Goal: Information Seeking & Learning: Find specific fact

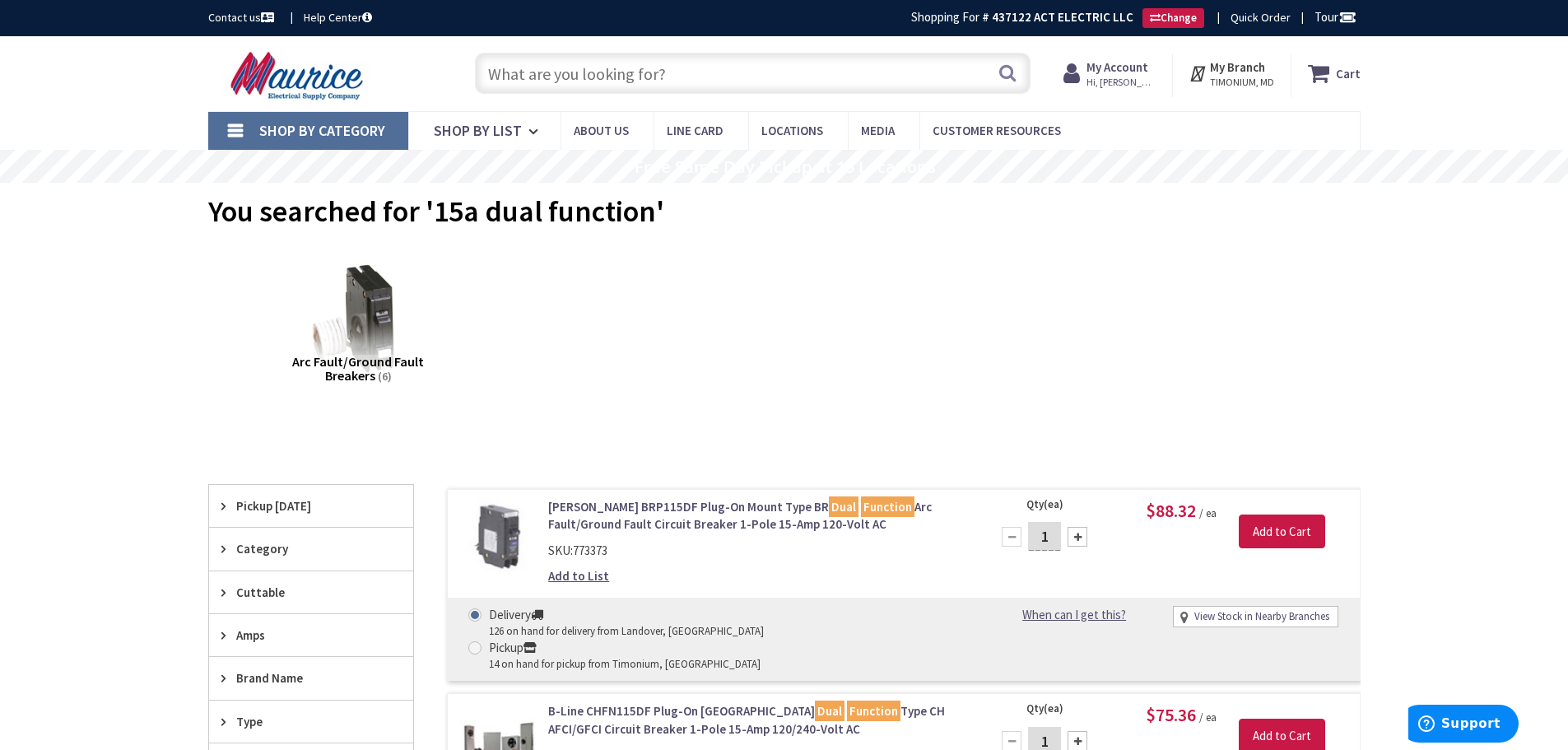
click at [551, 74] on input "text" at bounding box center [753, 73] width 556 height 42
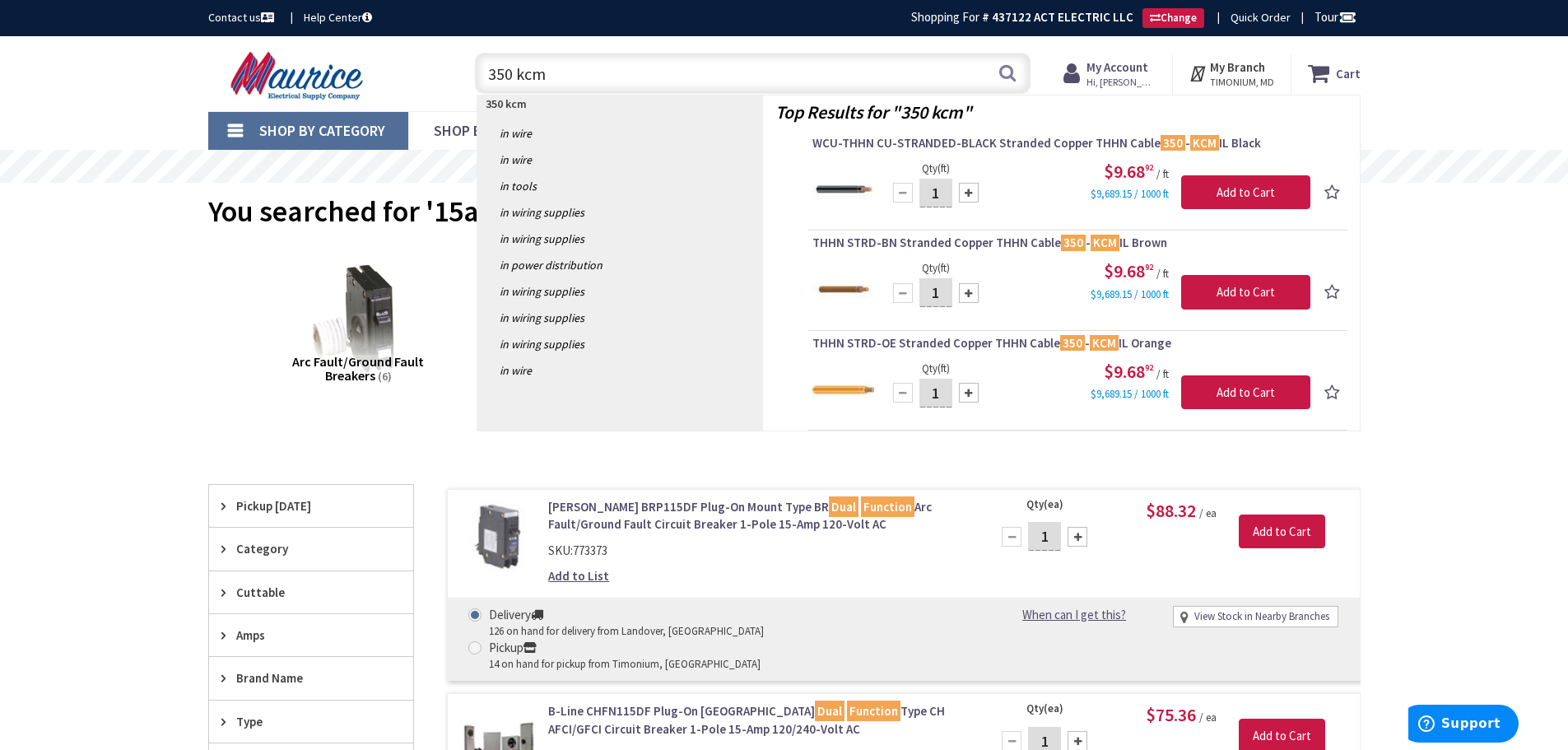
drag, startPoint x: 511, startPoint y: 79, endPoint x: 483, endPoint y: 72, distance: 28.9
click at [483, 72] on input "350 kcm" at bounding box center [753, 73] width 556 height 42
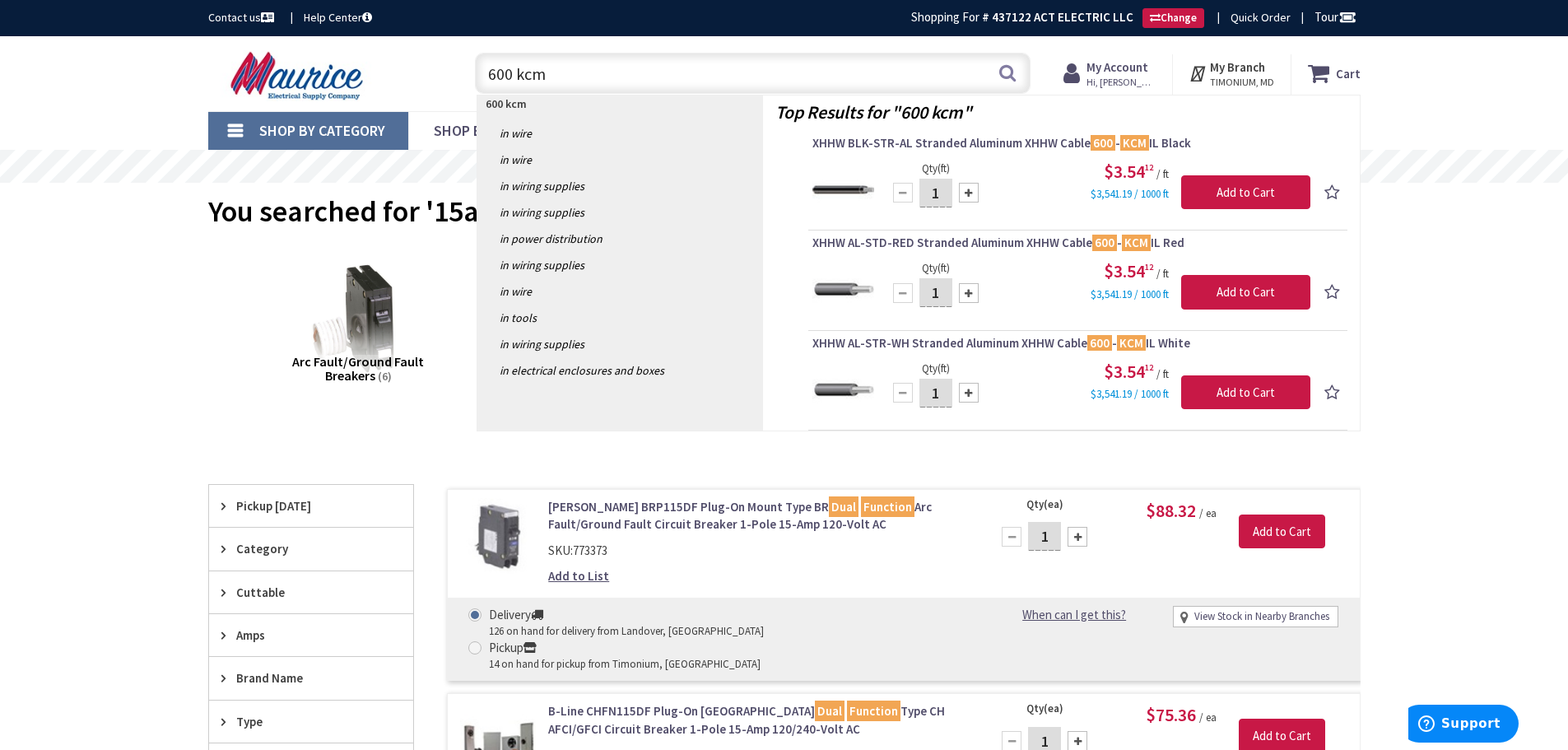
click at [686, 75] on input "600 kcm" at bounding box center [753, 73] width 556 height 42
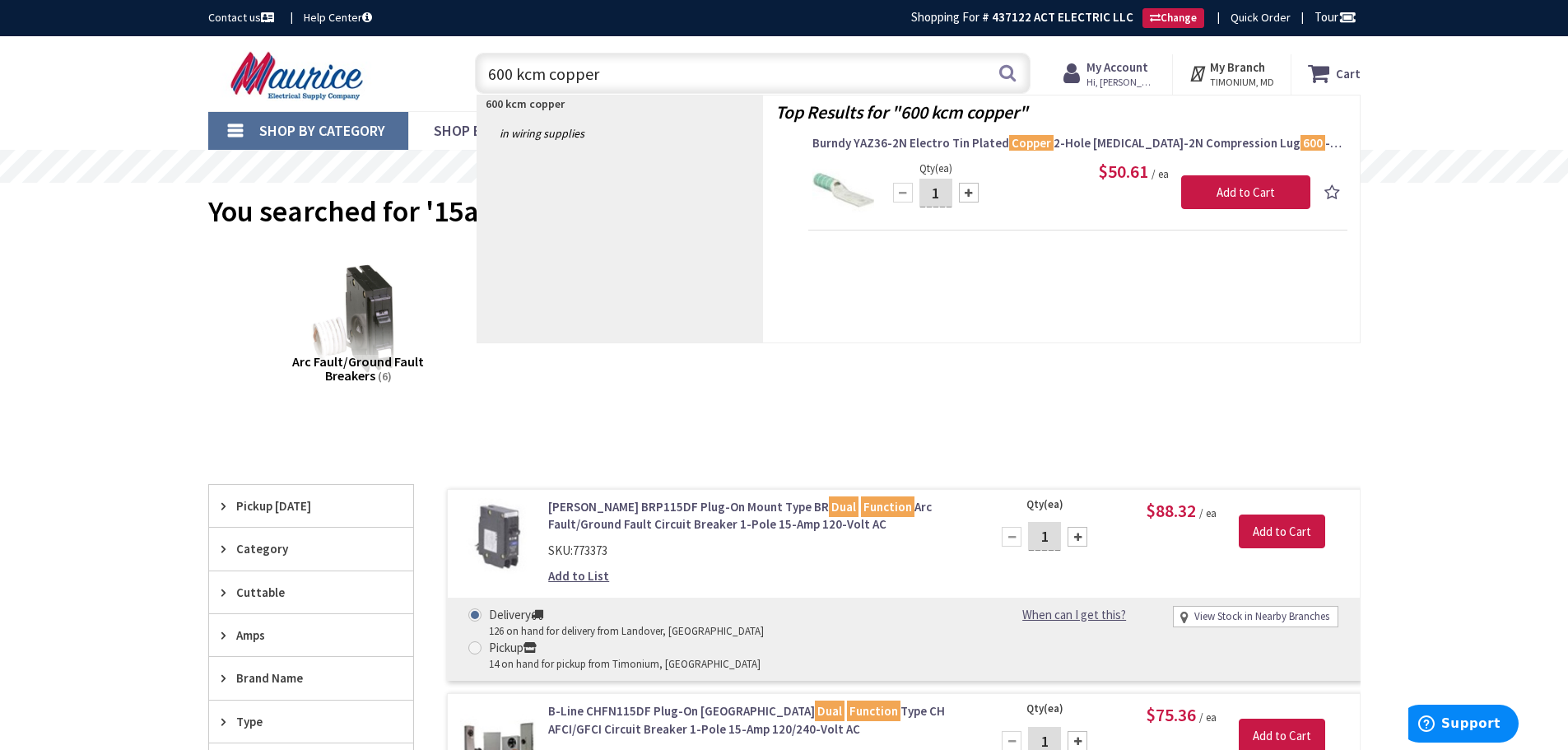
click at [590, 74] on input "600 kcm copper" at bounding box center [753, 73] width 556 height 42
drag, startPoint x: 616, startPoint y: 78, endPoint x: 556, endPoint y: 76, distance: 60.0
click at [556, 76] on input "600 kcm copper" at bounding box center [753, 73] width 556 height 42
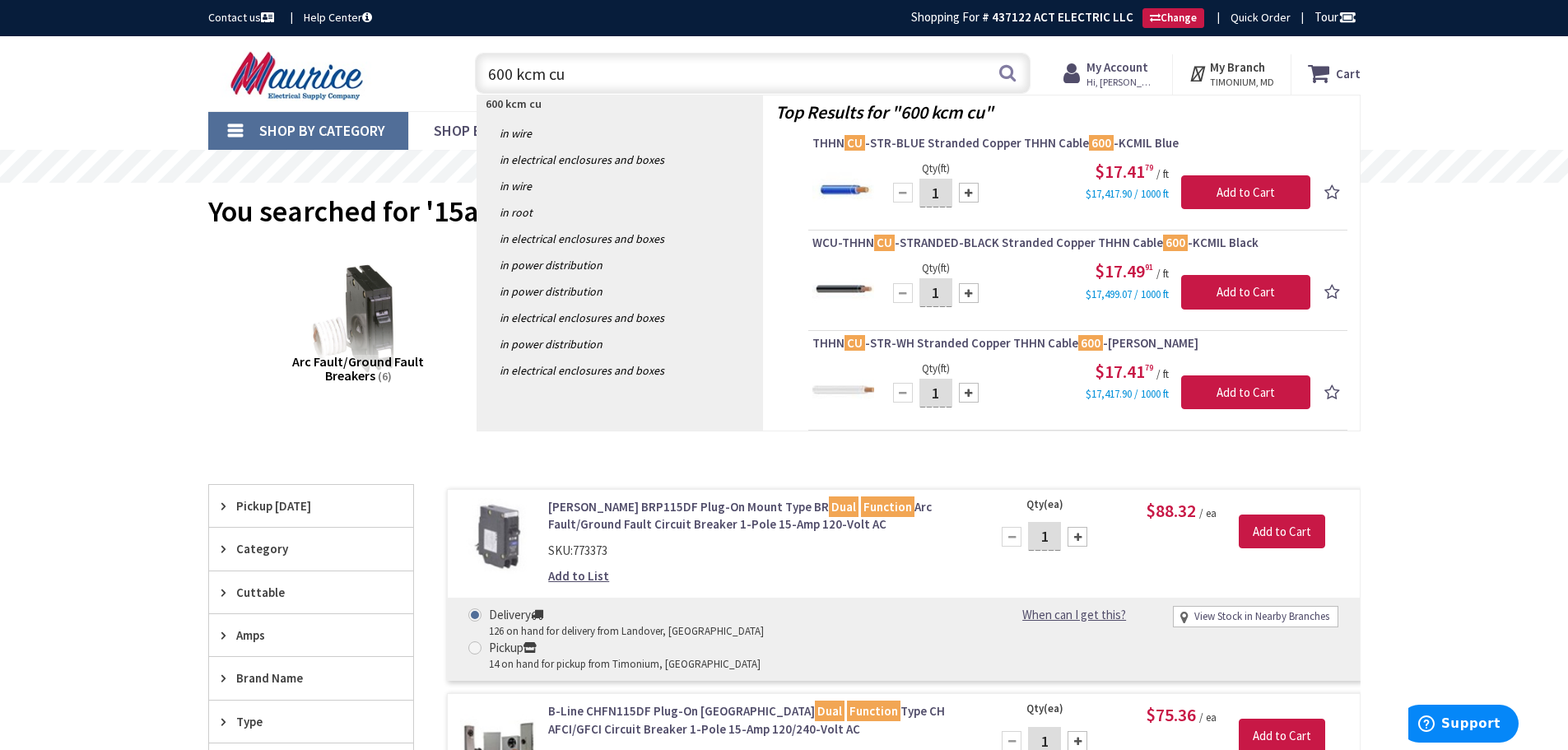
drag, startPoint x: 564, startPoint y: 73, endPoint x: 472, endPoint y: 79, distance: 92.2
click at [472, 79] on div "600 kcm cu 600 kcm cu Search" at bounding box center [748, 72] width 564 height 53
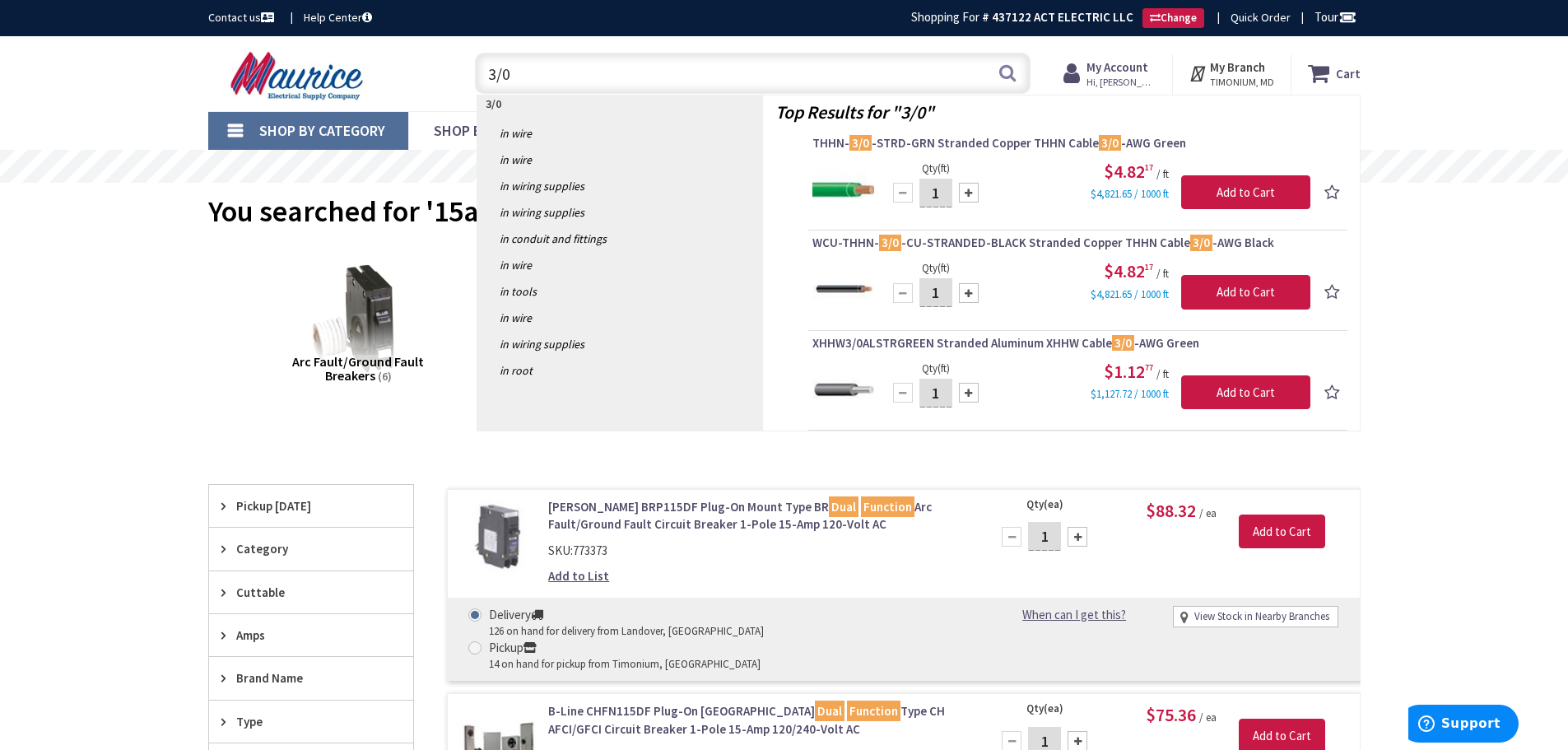
drag, startPoint x: 482, startPoint y: 78, endPoint x: 370, endPoint y: 78, distance: 112.0
click at [370, 78] on div "Toggle Nav 3/0 3/0 Search Cart My Cart Close" at bounding box center [784, 74] width 1177 height 55
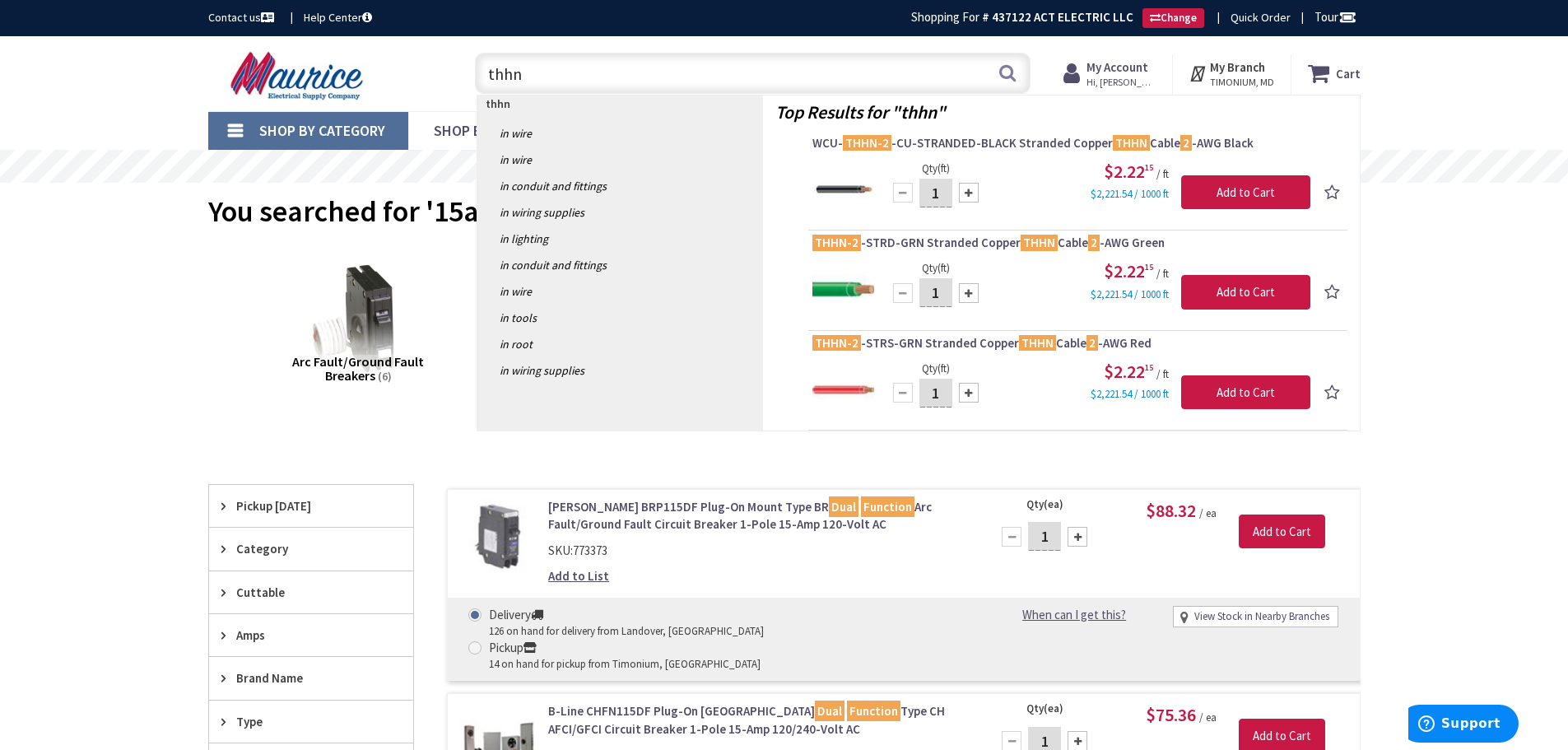
type input "thhn 3"
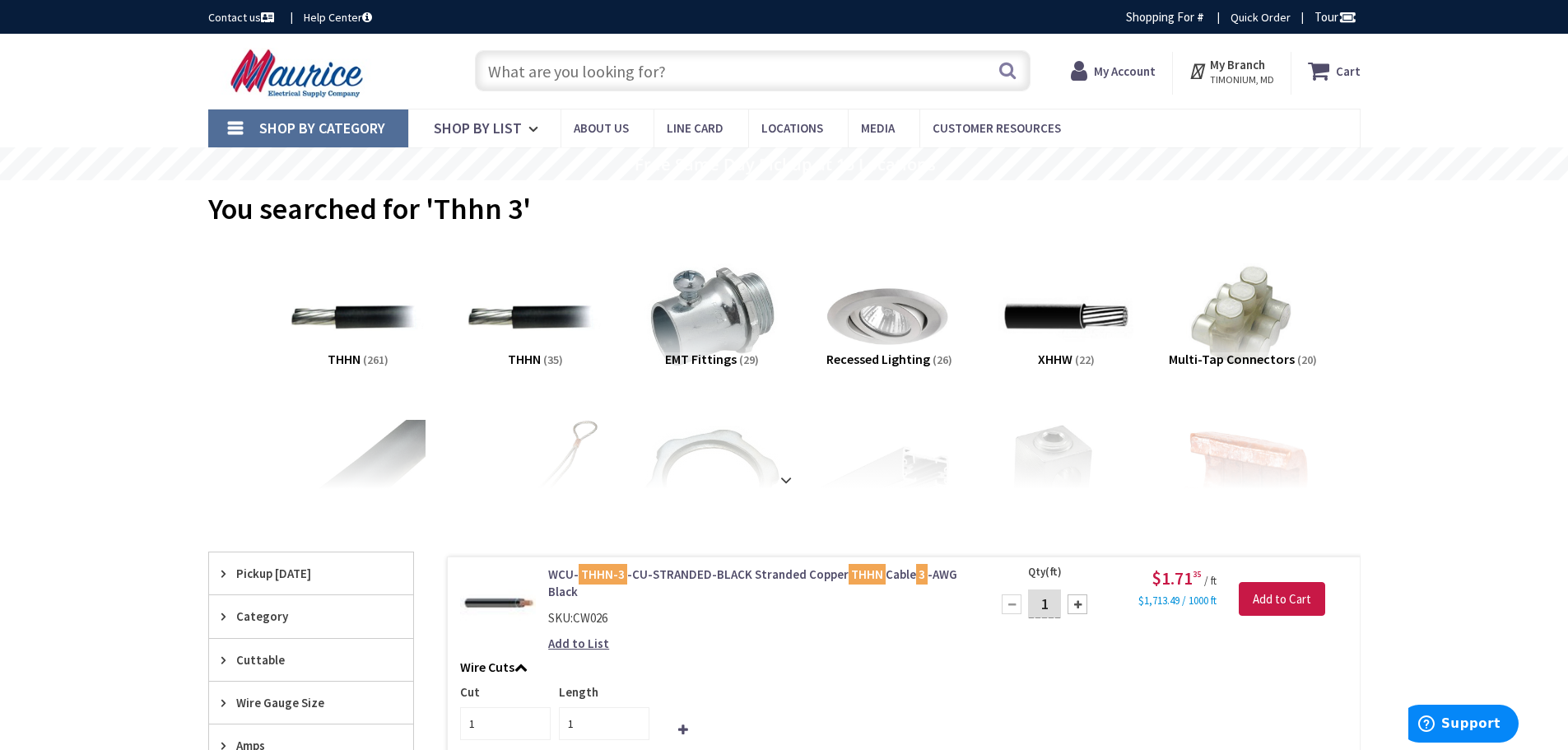
type input "Knottwood [PERSON_NAME], MD 21012, [GEOGRAPHIC_DATA]"
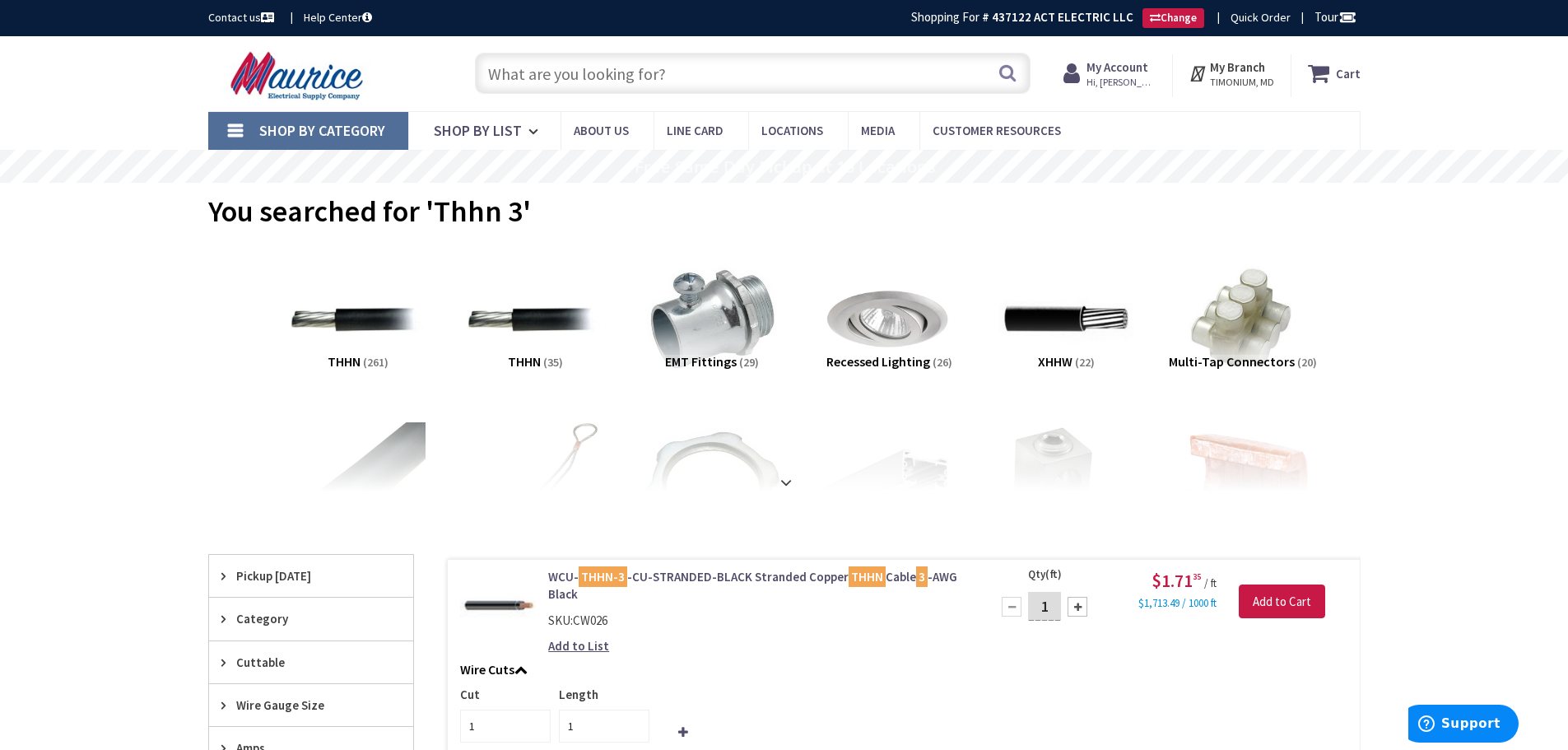
click at [588, 71] on input "text" at bounding box center [753, 73] width 556 height 42
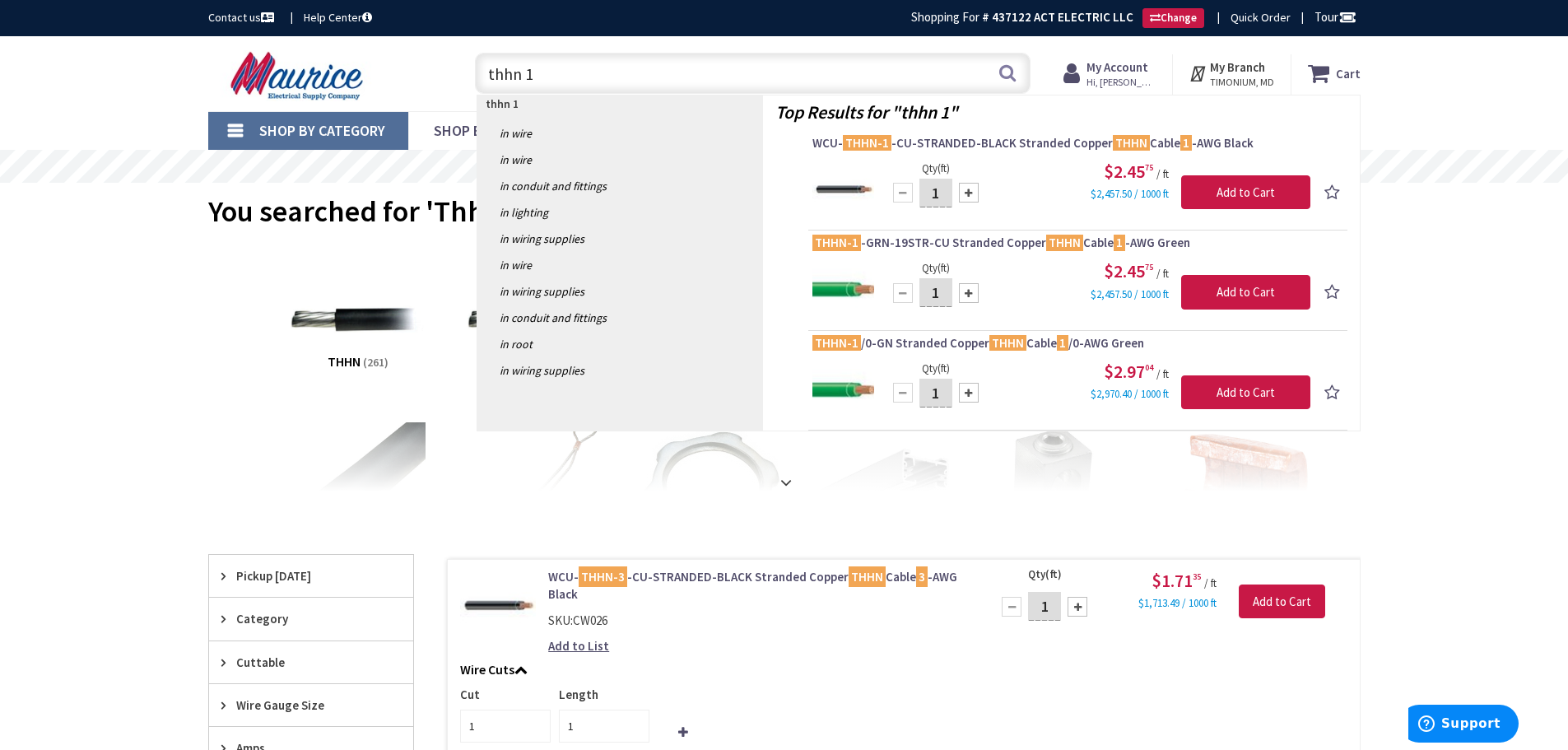
type input "thhn 1"
